Goal: Transaction & Acquisition: Purchase product/service

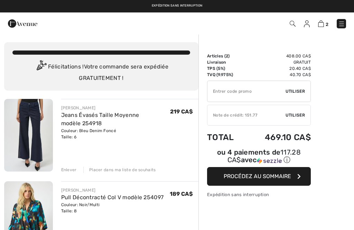
checkbox input "true"
click at [298, 116] on span "Utiliser" at bounding box center [295, 115] width 19 height 6
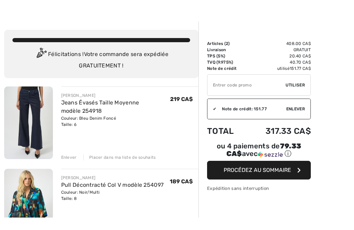
scroll to position [13, 0]
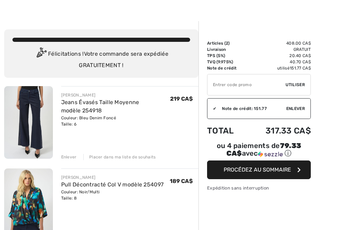
click at [285, 174] on button "Procédez au sommaire" at bounding box center [259, 170] width 104 height 19
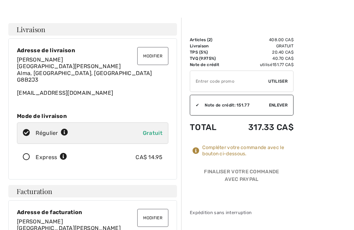
scroll to position [27, 0]
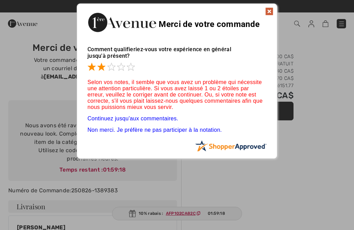
click at [102, 69] on span at bounding box center [101, 67] width 8 height 8
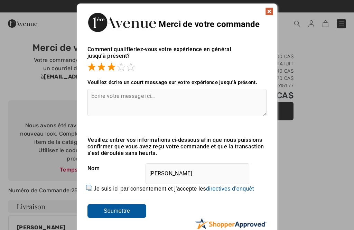
click at [124, 68] on span at bounding box center [121, 67] width 8 height 8
click at [107, 101] on textarea at bounding box center [177, 102] width 179 height 27
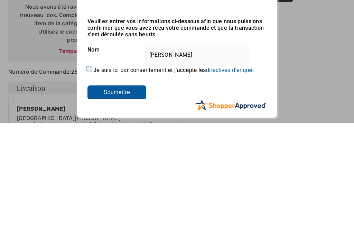
scroll to position [19, 0]
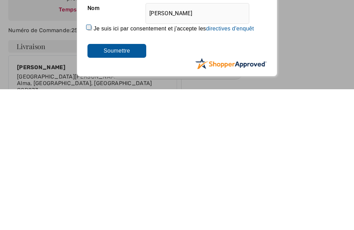
type textarea "Très satisfaite , bon service ."
click at [130, 185] on input "Soumettre" at bounding box center [117, 192] width 59 height 14
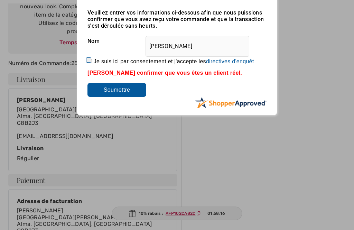
scroll to position [127, 0]
click at [124, 89] on input "Soumettre" at bounding box center [117, 90] width 59 height 14
click at [97, 58] on label "Je suis ici par consentement et j'accepte les En soumettant une évaluation, vou…" at bounding box center [174, 61] width 161 height 6
click at [92, 59] on input "Je suis ici par consentement et j'accepte les En soumettant une évaluation, vou…" at bounding box center [90, 61] width 4 height 4
checkbox input "true"
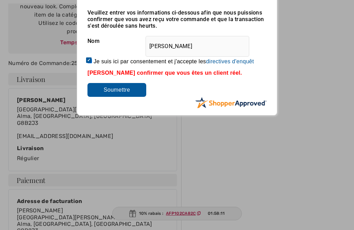
click at [136, 88] on input "Soumettre" at bounding box center [117, 90] width 59 height 14
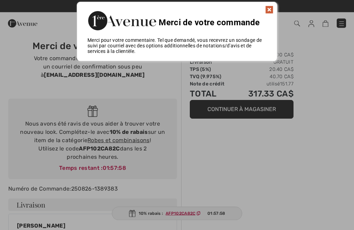
scroll to position [0, 0]
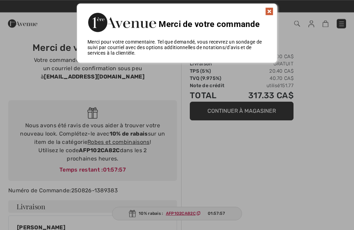
click at [271, 10] on img at bounding box center [269, 11] width 8 height 8
